Goal: Register for event/course

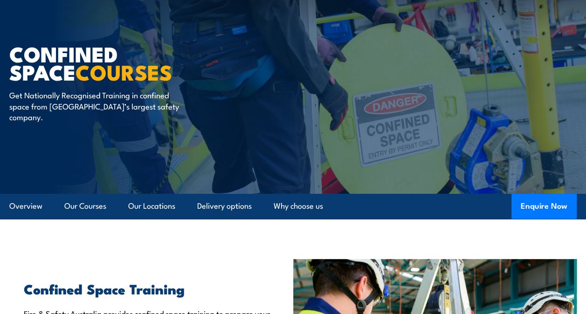
scroll to position [59, 0]
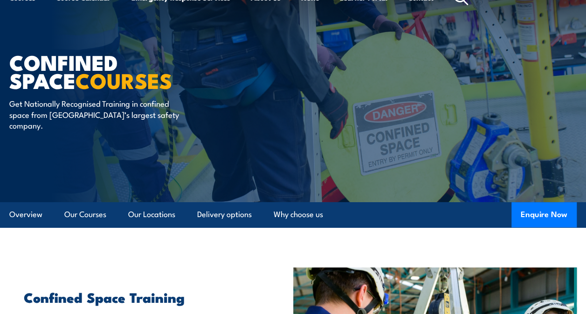
click at [132, 199] on div "Confined Space COURSES Get Nationally Recognised Training in confined space fro…" at bounding box center [124, 82] width 230 height 239
click at [87, 217] on link "Our Courses" at bounding box center [85, 214] width 42 height 25
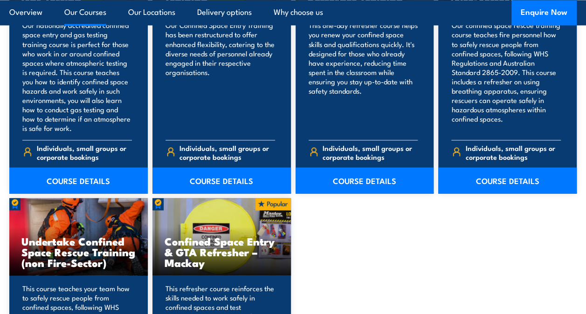
scroll to position [900, 0]
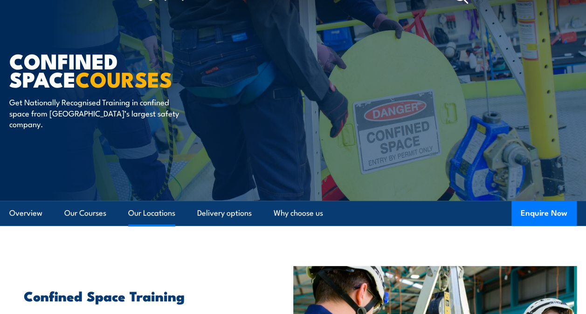
click at [151, 210] on link "Our Locations" at bounding box center [151, 213] width 47 height 25
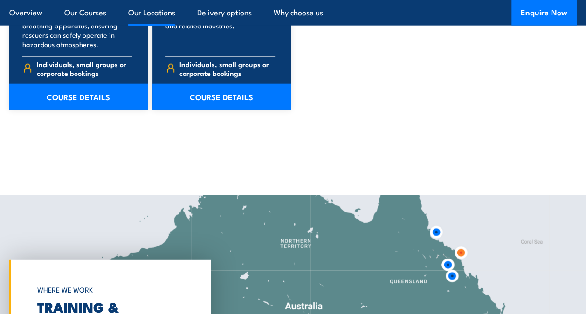
scroll to position [1293, 0]
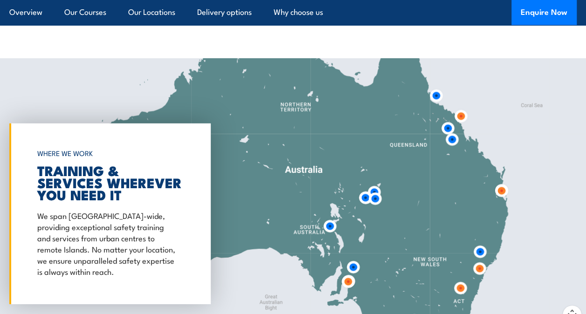
click at [331, 226] on img at bounding box center [329, 226] width 25 height 25
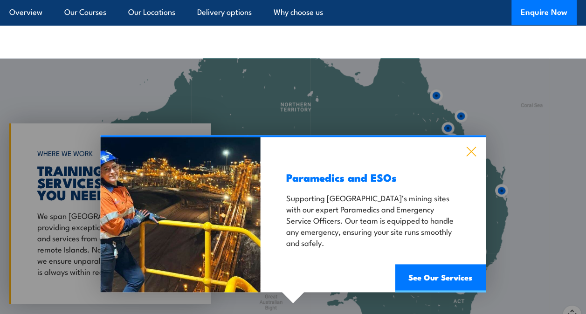
click at [471, 153] on icon at bounding box center [470, 151] width 11 height 10
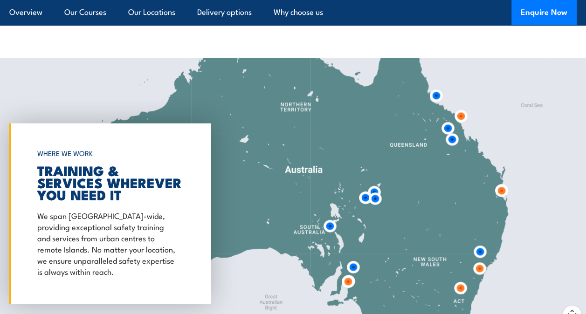
click at [357, 266] on img at bounding box center [353, 267] width 25 height 25
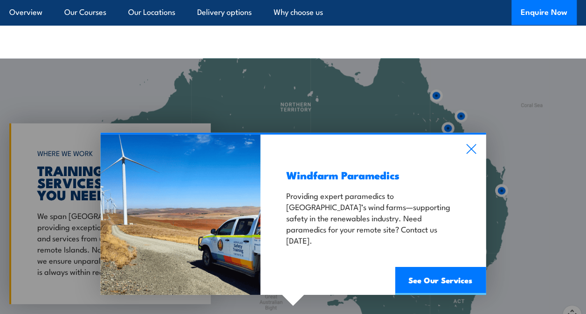
click at [471, 143] on div "Windfarm Paramedics Providing expert paramedics to South Australia’s wind farms…" at bounding box center [372, 215] width 225 height 160
click at [473, 149] on icon at bounding box center [470, 149] width 11 height 10
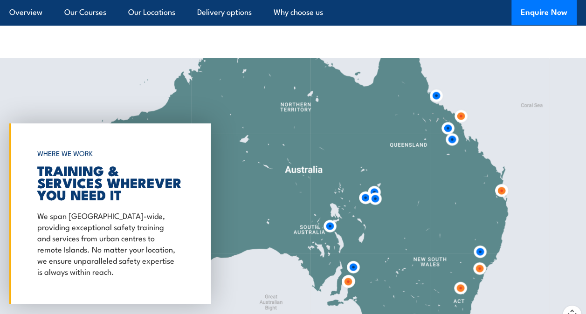
click at [349, 284] on img at bounding box center [347, 281] width 25 height 25
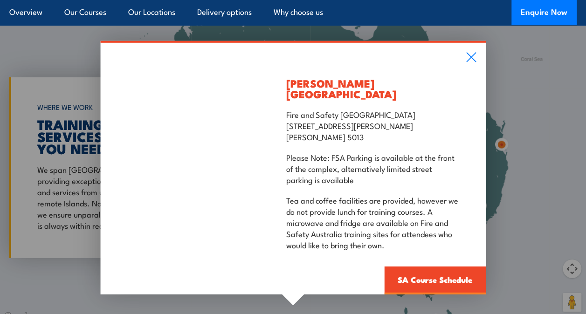
scroll to position [1352, 0]
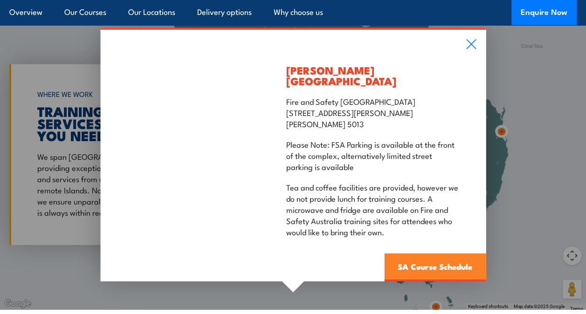
click at [425, 258] on link "SA Course Schedule" at bounding box center [435, 267] width 102 height 28
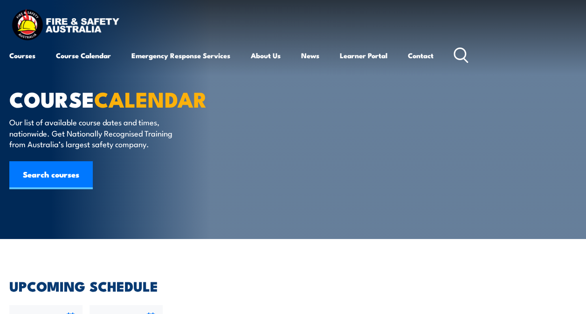
click at [509, 177] on article "COURSE CALENDAR Our list of available course dates and times, nationwide. Get N…" at bounding box center [292, 119] width 567 height 239
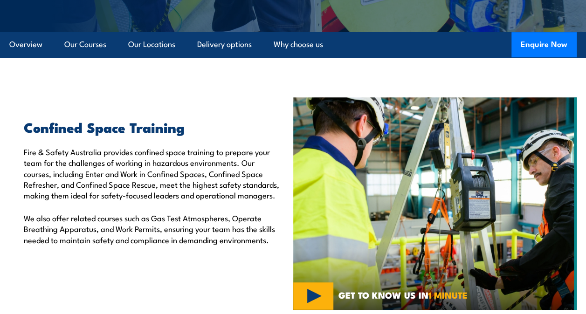
scroll to position [229, 0]
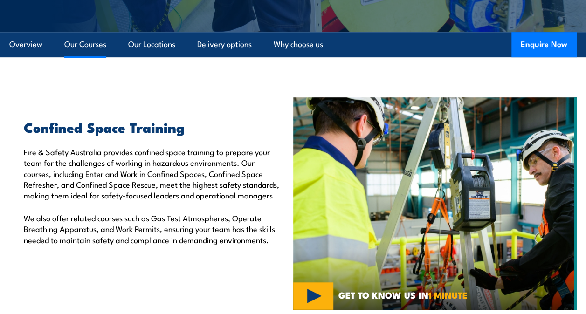
click at [86, 39] on link "Our Courses" at bounding box center [85, 44] width 42 height 25
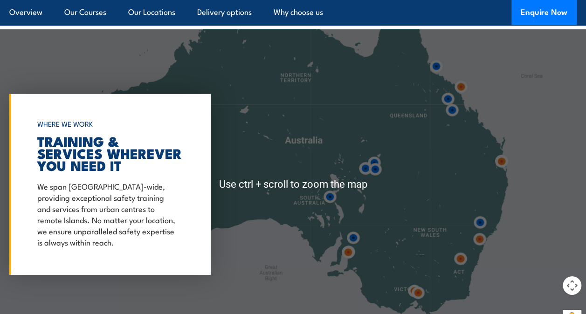
scroll to position [1323, 0]
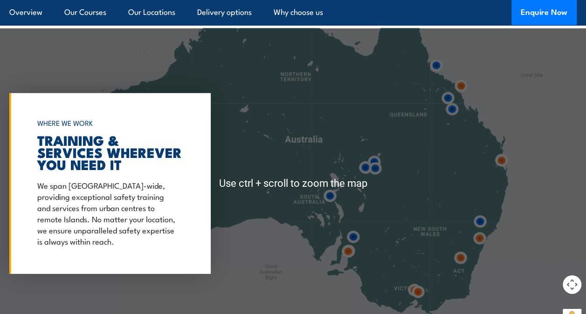
click at [350, 250] on img at bounding box center [347, 251] width 25 height 25
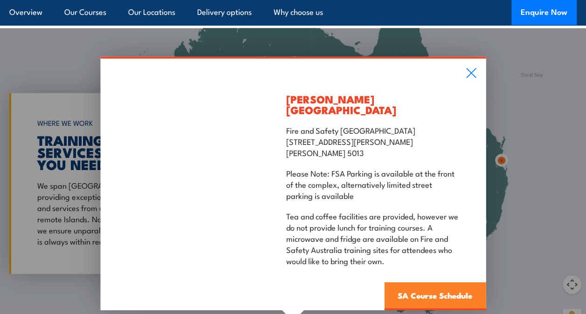
click at [413, 286] on link "SA Course Schedule" at bounding box center [435, 296] width 102 height 28
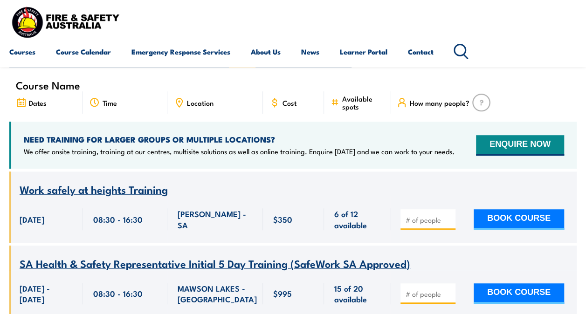
scroll to position [197, 0]
